Goal: Information Seeking & Learning: Find specific fact

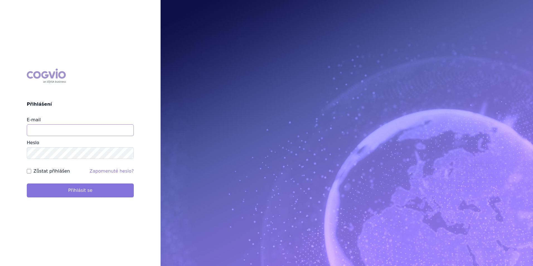
type input "aplikace.ocul1@vzp.cz"
click at [120, 188] on button "Přihlásit se" at bounding box center [80, 190] width 107 height 14
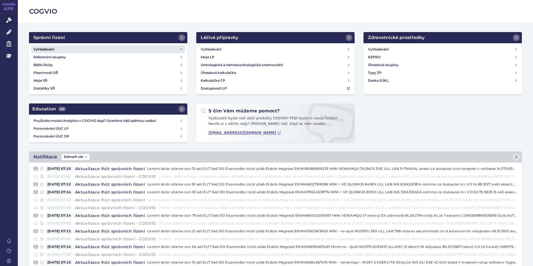
click at [60, 49] on link "Vyhledávání" at bounding box center [108, 49] width 154 height 8
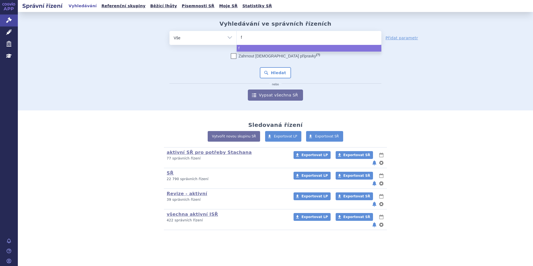
type input "fa"
type input "fabh"
type input "fabha"
type input "fabhal"
type input "fabhalr"
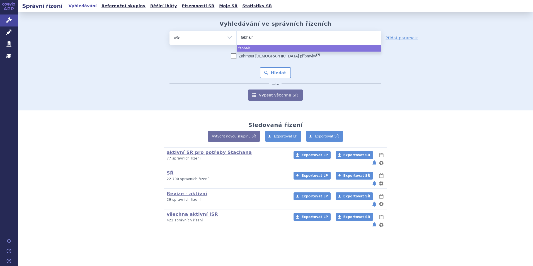
type input "fabhal"
type input "fabhalt"
type input "fabhalta"
select select "fabhalta"
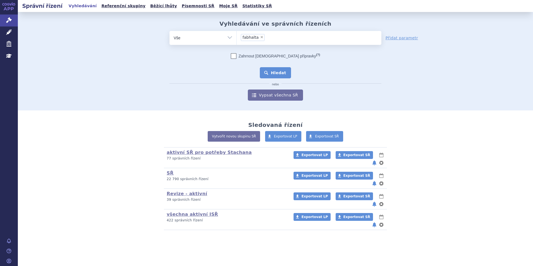
click at [281, 68] on button "Hledat" at bounding box center [275, 72] width 31 height 11
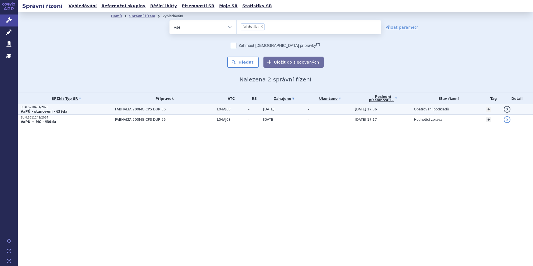
click at [82, 106] on p "SUKLS210401/2025" at bounding box center [67, 107] width 92 height 4
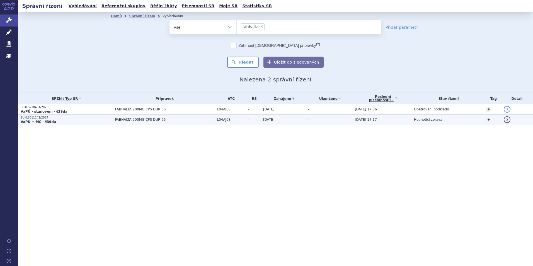
click at [65, 121] on p "VaPÚ + MC - §39da" at bounding box center [67, 121] width 92 height 4
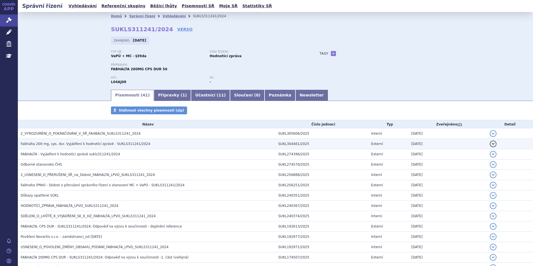
click at [98, 145] on span "Fabhalta 200 mg, cps. dur. Vyjádření k hodnotící zprávě - SUKLS311241/2024" at bounding box center [86, 144] width 130 height 4
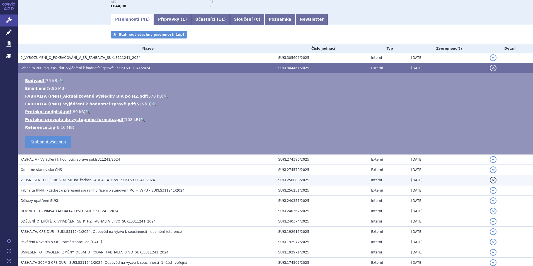
scroll to position [84, 0]
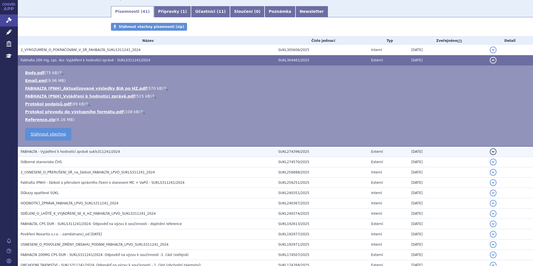
click at [92, 152] on span "FABHALTA - Vyjádření k hodnotící zprávě sukls311241/2024" at bounding box center [70, 152] width 99 height 4
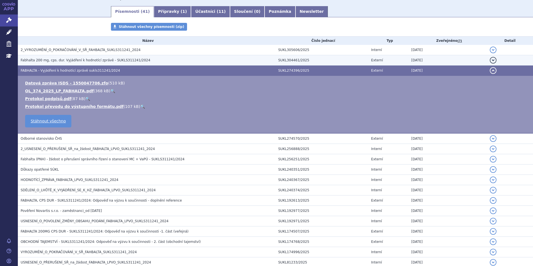
click at [93, 61] on span "Fabhalta 200 mg, cps. dur. Vyjádření k hodnotící zprávě - SUKLS311241/2024" at bounding box center [86, 60] width 130 height 4
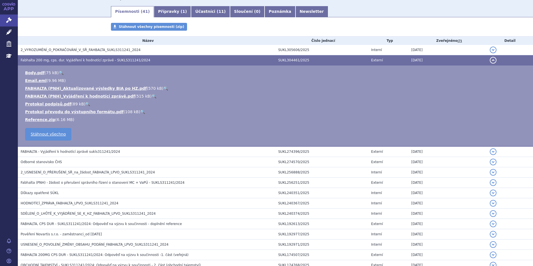
click at [152, 94] on link "🔍" at bounding box center [154, 96] width 5 height 4
